Goal: Navigation & Orientation: Find specific page/section

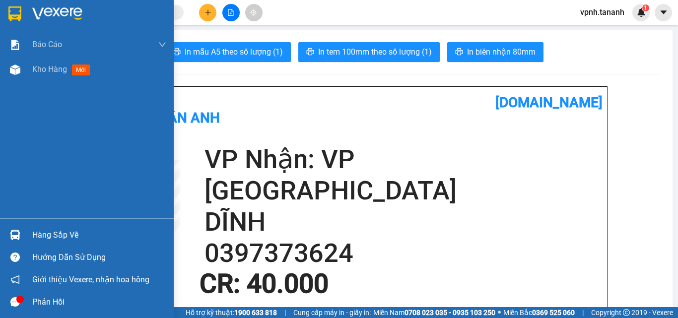
click at [4, 5] on div at bounding box center [87, 16] width 174 height 32
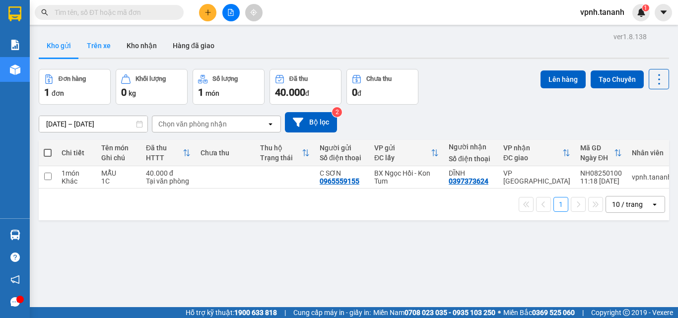
click at [105, 45] on button "Trên xe" at bounding box center [99, 46] width 40 height 24
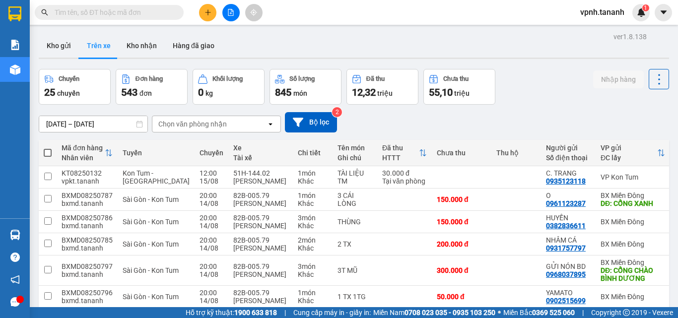
click at [209, 124] on div "Chọn văn phòng nhận" at bounding box center [192, 124] width 69 height 10
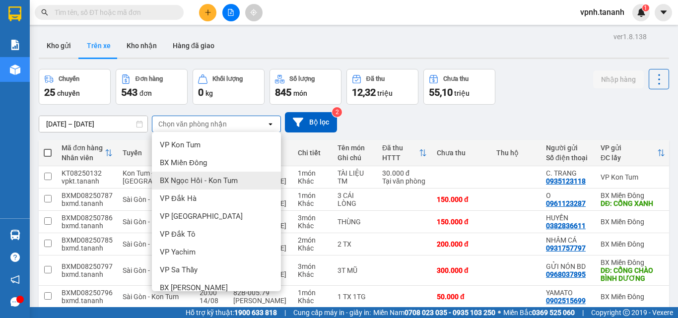
click at [213, 184] on span "BX Ngọc Hồi - Kon Tum" at bounding box center [199, 181] width 78 height 10
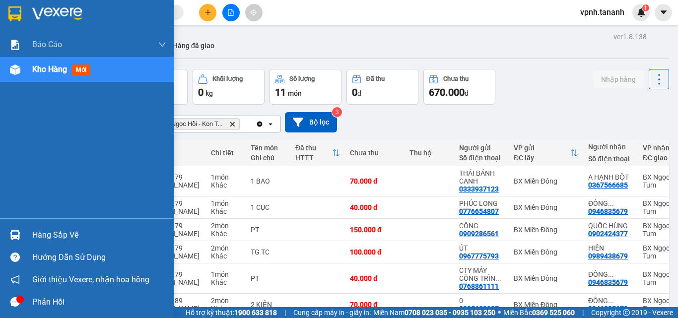
click at [13, 0] on div at bounding box center [87, 16] width 174 height 32
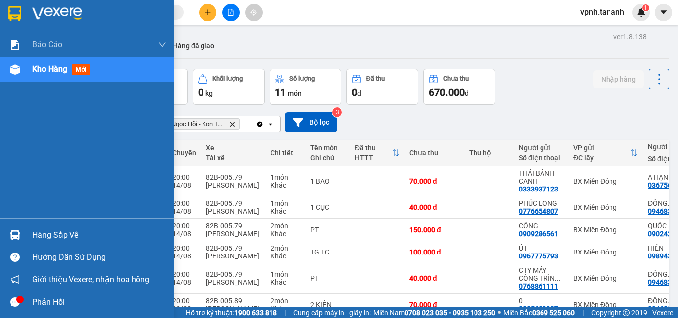
click at [8, 13] on img at bounding box center [14, 13] width 13 height 15
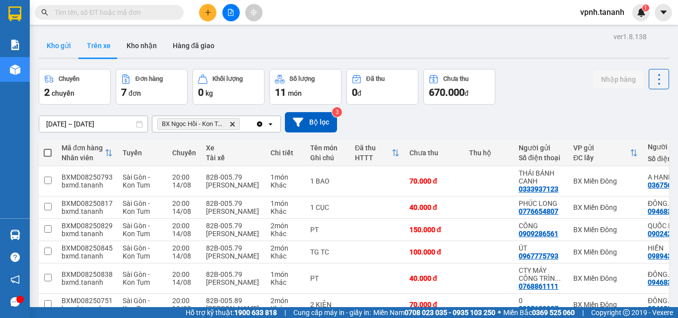
click at [57, 43] on button "Kho gửi" at bounding box center [59, 46] width 40 height 24
